Goal: Transaction & Acquisition: Purchase product/service

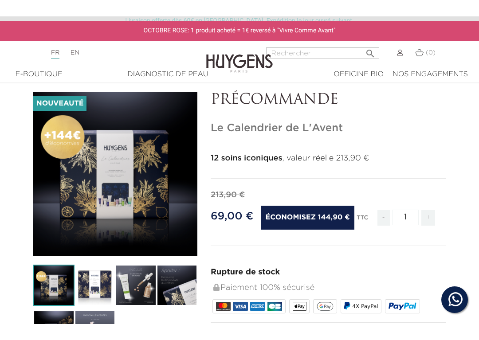
scroll to position [9, 0]
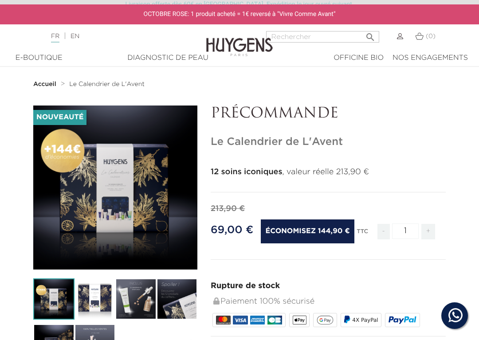
click at [362, 176] on p "12 soins iconiques , valeur réelle 213,90 €" at bounding box center [328, 172] width 235 height 12
click at [55, 305] on img at bounding box center [53, 299] width 41 height 41
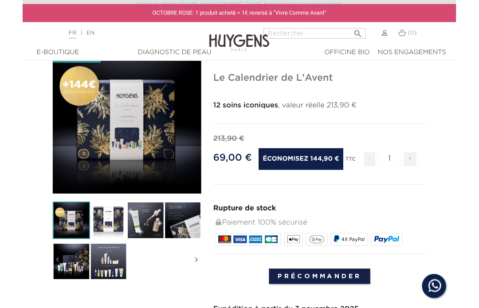
scroll to position [64, 0]
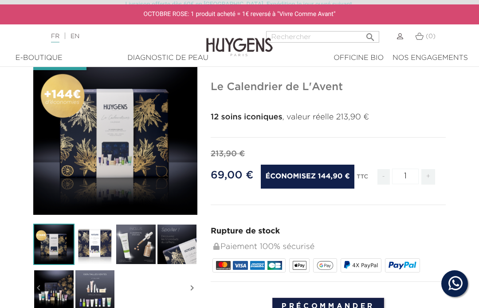
click at [95, 253] on img at bounding box center [95, 244] width 41 height 41
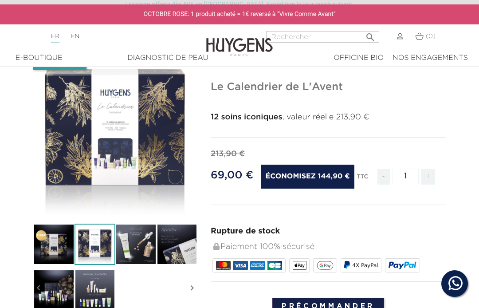
click at [141, 243] on img at bounding box center [135, 244] width 41 height 41
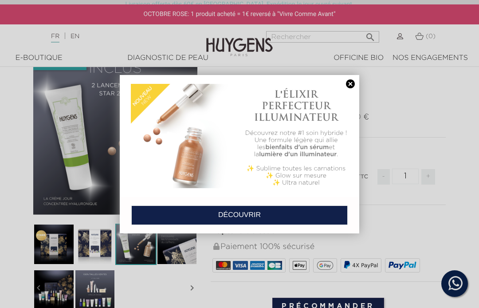
click at [104, 294] on div at bounding box center [239, 154] width 479 height 308
click at [104, 292] on div at bounding box center [239, 154] width 479 height 308
click at [244, 214] on link "DÉCOUVRIR" at bounding box center [239, 215] width 216 height 20
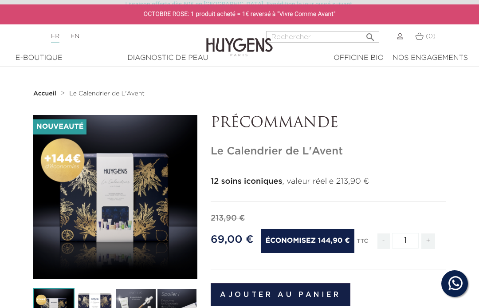
scroll to position [64, 0]
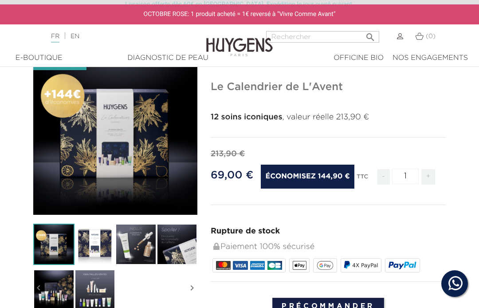
click at [102, 289] on img at bounding box center [95, 289] width 41 height 41
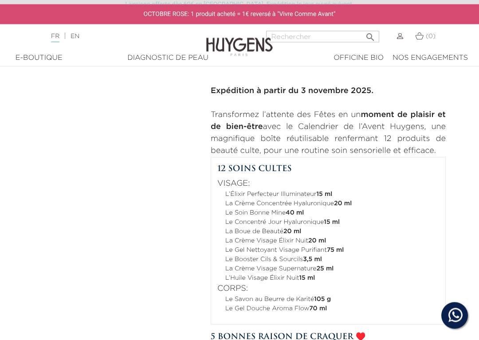
scroll to position [317, 0]
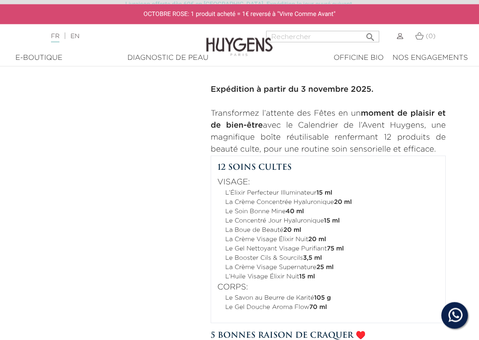
click at [456, 169] on section "-144,90 € Nouveauté " at bounding box center [239, 109] width 479 height 622
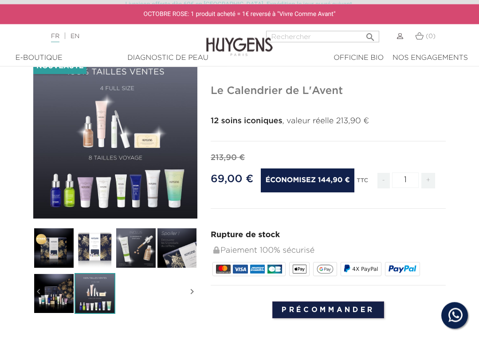
scroll to position [65, 0]
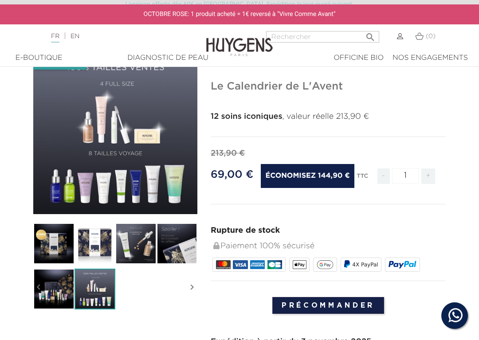
click at [330, 302] on input "Précommander" at bounding box center [328, 305] width 112 height 17
click at [326, 307] on input "Précommander" at bounding box center [328, 305] width 112 height 17
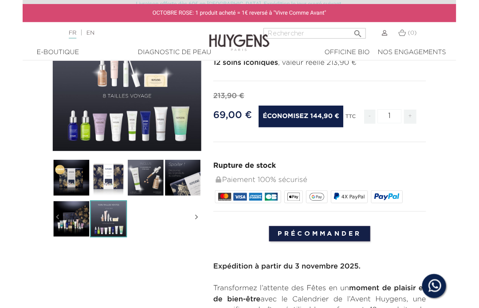
scroll to position [125, 0]
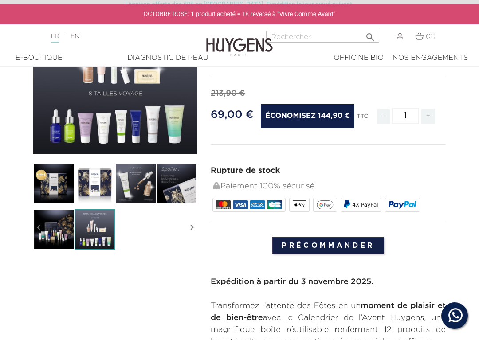
click at [331, 244] on input "Précommander" at bounding box center [328, 245] width 112 height 17
click at [330, 245] on input "Précommander" at bounding box center [328, 245] width 112 height 17
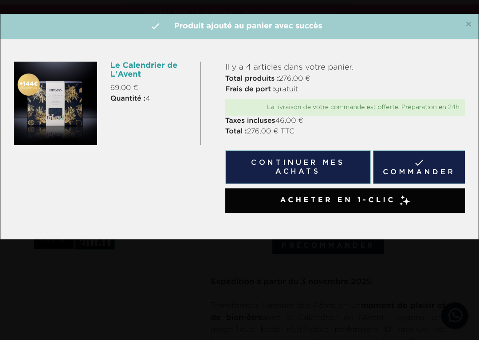
click at [361, 199] on span "Acheter en 1-clic" at bounding box center [337, 200] width 115 height 11
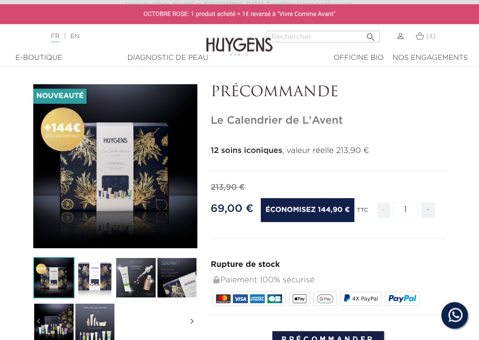
scroll to position [31, 0]
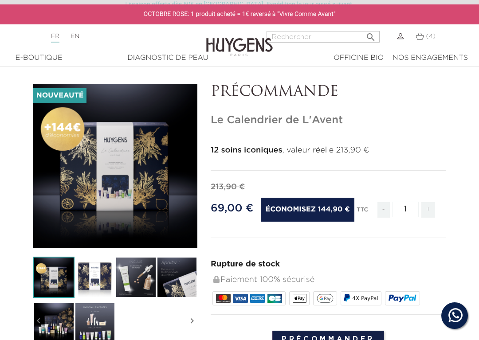
click at [302, 208] on span "Économisez 144,90 €" at bounding box center [307, 210] width 93 height 24
click at [220, 217] on div "69,00 € Économisez 144,90 €" at bounding box center [283, 210] width 144 height 24
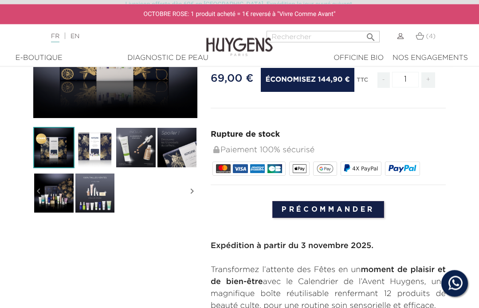
scroll to position [123, 0]
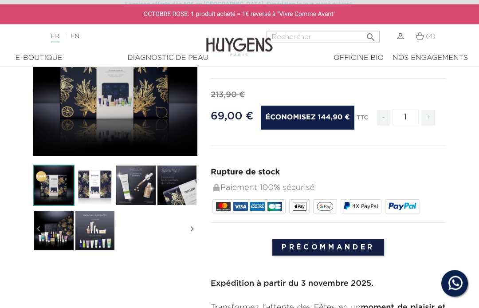
click at [225, 118] on span "69,00 €" at bounding box center [232, 116] width 43 height 11
click at [313, 120] on span "Économisez 144,90 €" at bounding box center [307, 118] width 93 height 24
click at [419, 39] on img at bounding box center [420, 36] width 8 height 8
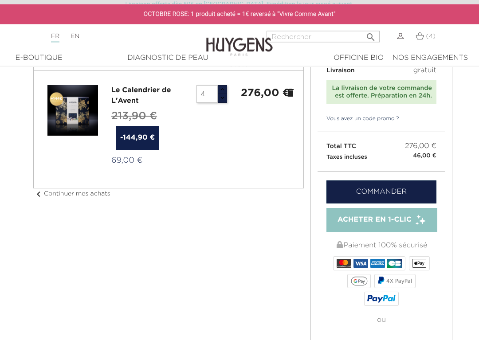
scroll to position [38, 0]
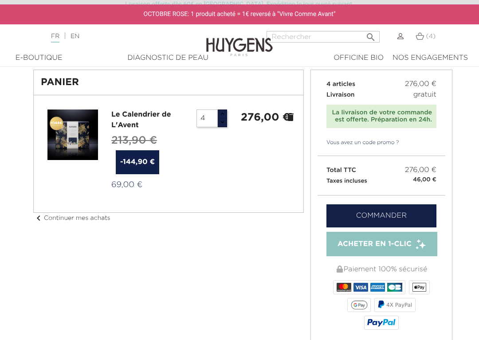
click at [215, 118] on input "4" at bounding box center [206, 119] width 21 height 18
type input "1"
click at [259, 182] on div at bounding box center [168, 154] width 255 height 89
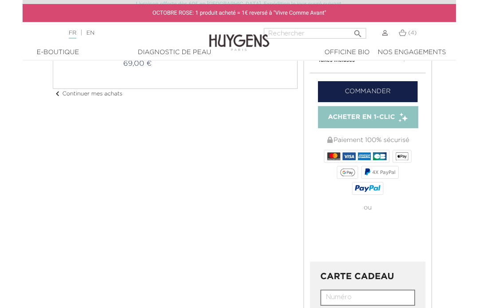
scroll to position [0, 0]
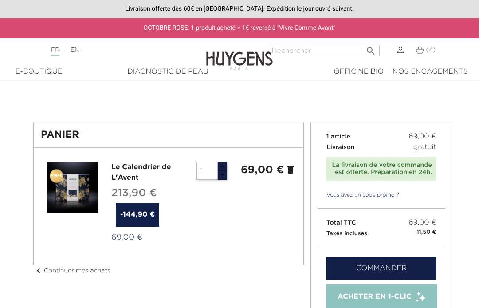
click at [417, 52] on img at bounding box center [420, 50] width 8 height 8
click at [396, 54] on div at bounding box center [393, 55] width 24 height 21
click at [399, 51] on img at bounding box center [402, 50] width 6 height 6
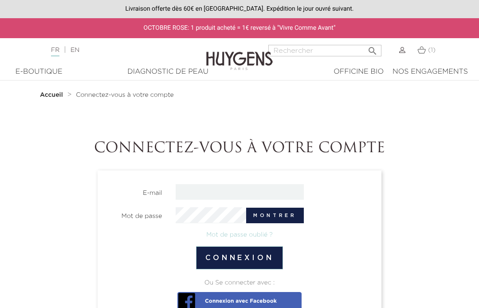
click at [246, 191] on input "email" at bounding box center [240, 192] width 128 height 16
type input "[EMAIL_ADDRESS][DOMAIN_NAME]"
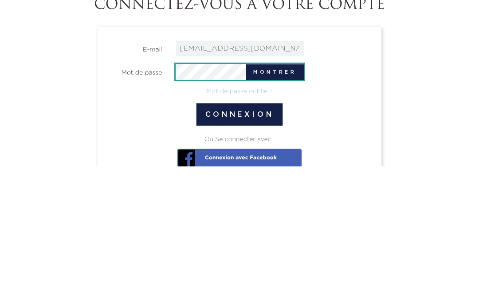
click at [288, 206] on button "Montrer" at bounding box center [274, 214] width 57 height 16
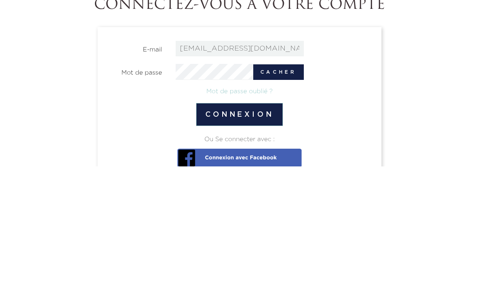
scroll to position [142, 0]
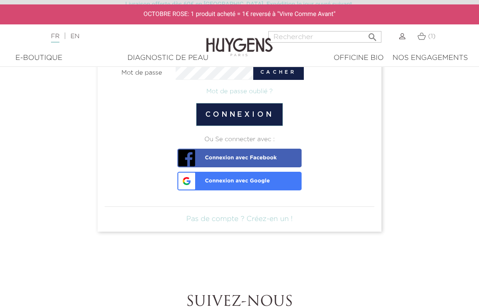
click at [284, 73] on button "Cacher" at bounding box center [278, 72] width 51 height 16
click at [267, 114] on button "Connexion" at bounding box center [239, 114] width 87 height 23
